Goal: Transaction & Acquisition: Purchase product/service

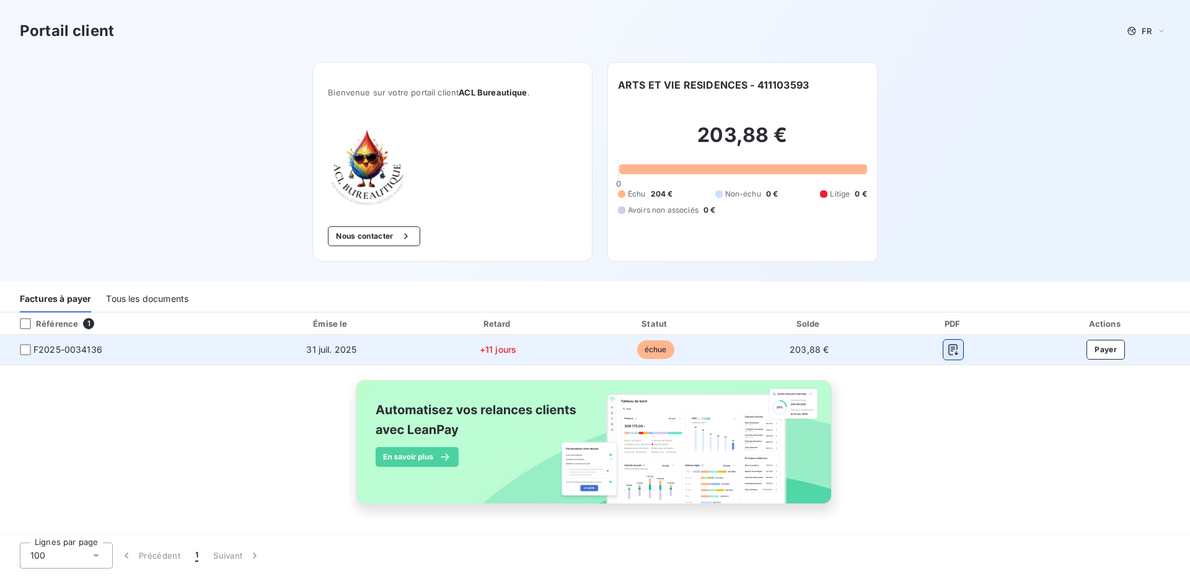
click at [954, 351] on icon "button" at bounding box center [953, 349] width 12 height 12
click at [1112, 350] on button "Payer" at bounding box center [1105, 350] width 38 height 20
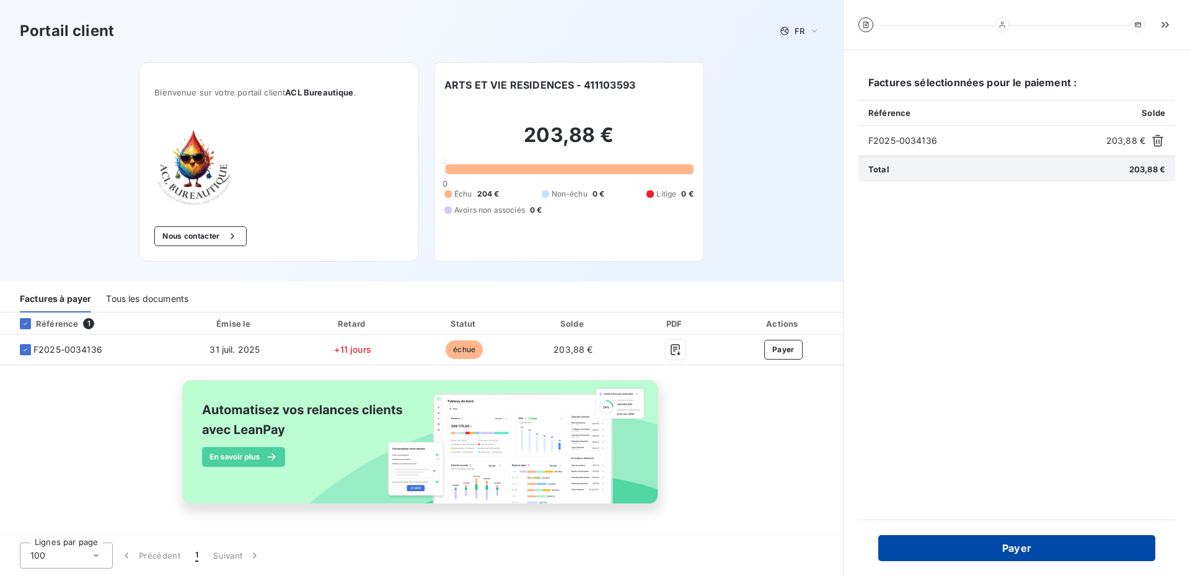
click at [968, 546] on button "Payer" at bounding box center [1016, 548] width 277 height 26
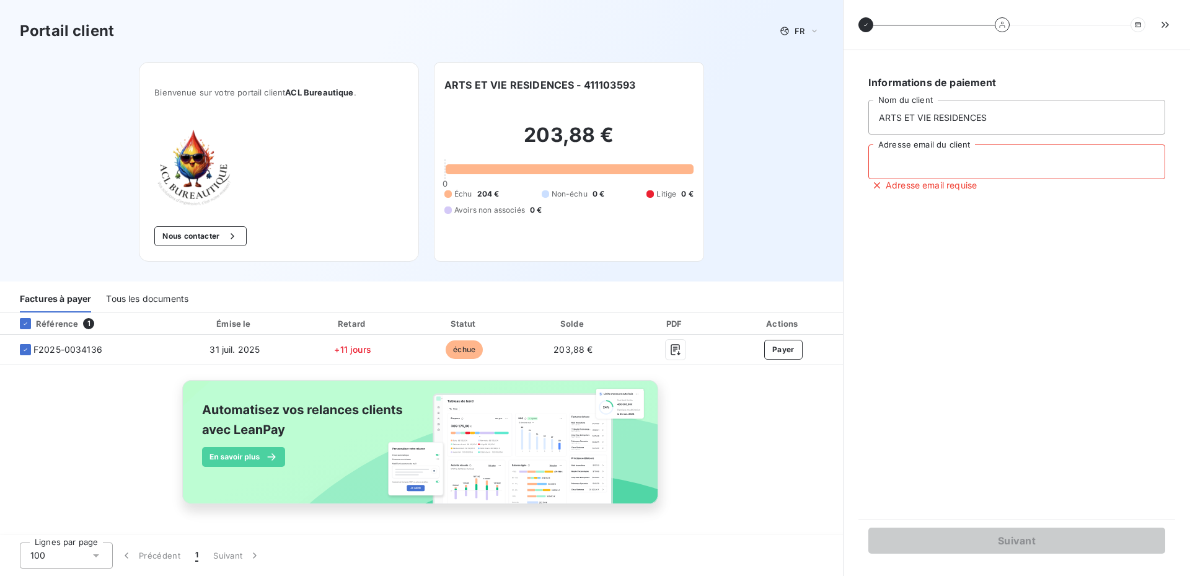
click at [963, 167] on input "Adresse email du client" at bounding box center [1016, 161] width 297 height 35
type input "G"
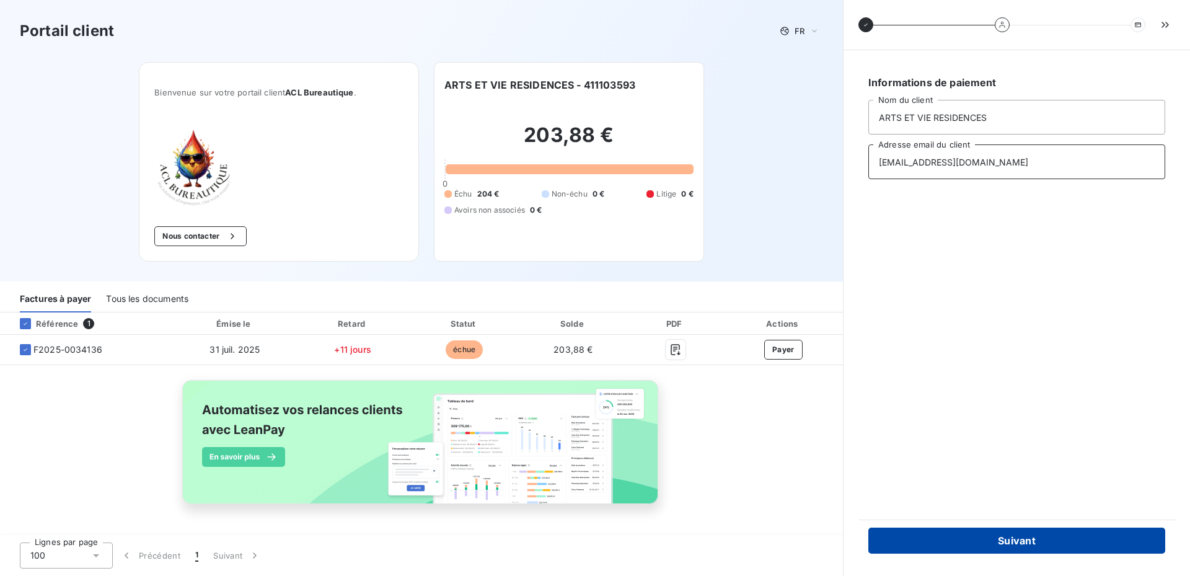
type input "[EMAIL_ADDRESS][DOMAIN_NAME]"
click at [1024, 540] on button "Suivant" at bounding box center [1016, 540] width 297 height 26
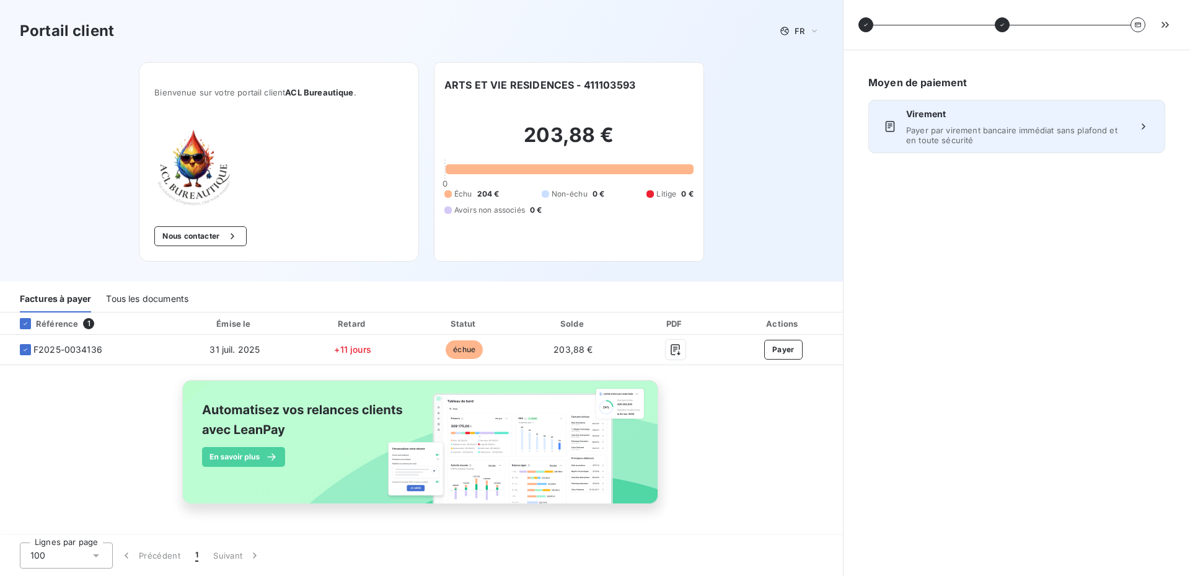
click at [960, 141] on span "Payer par virement bancaire immédiat sans plafond et en toute sécurité" at bounding box center [1016, 135] width 221 height 20
